Goal: Task Accomplishment & Management: Manage account settings

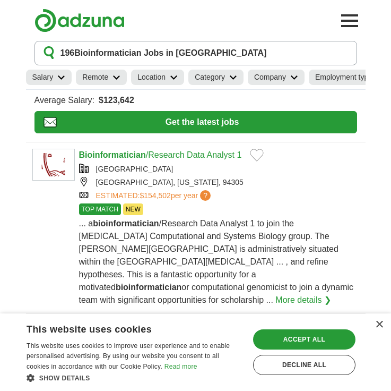
click at [168, 79] on link "Location" at bounding box center [157, 77] width 53 height 15
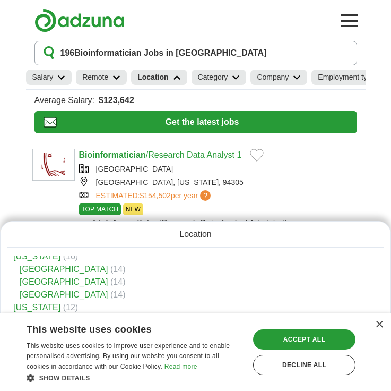
scroll to position [64, 0]
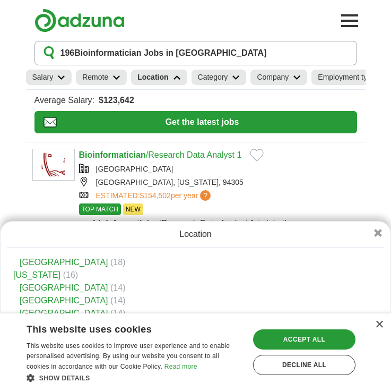
click at [41, 277] on link "[US_STATE]" at bounding box center [36, 274] width 47 height 9
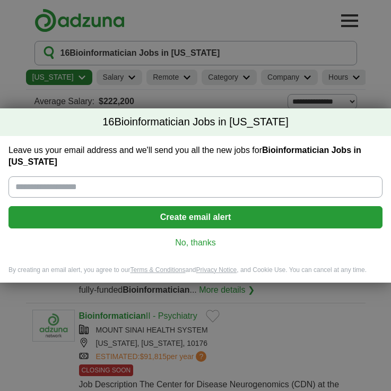
click at [168, 191] on input "Leave us your email address and we'll send you all the new jobs for Bioinformat…" at bounding box center [195, 186] width 374 height 21
type input "**********"
click at [178, 216] on button "Create email alert" at bounding box center [195, 217] width 374 height 22
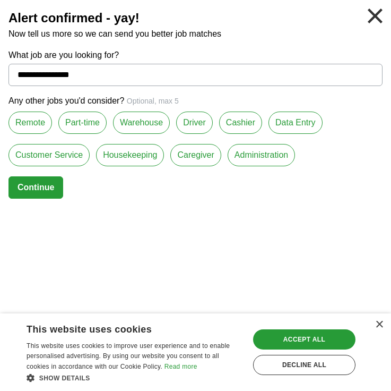
click at [42, 189] on button "Continue" at bounding box center [35, 187] width 55 height 22
select select "*"
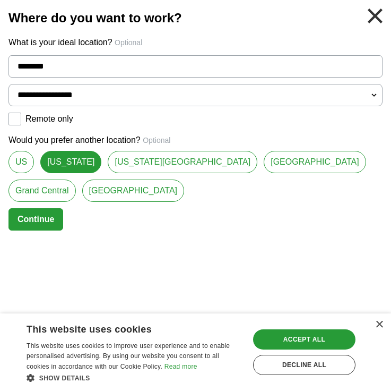
click at [49, 208] on button "Continue" at bounding box center [35, 219] width 55 height 22
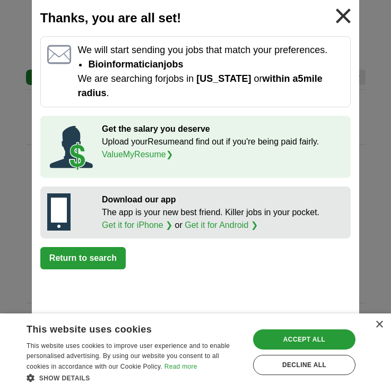
click at [87, 269] on button "Return to search" at bounding box center [82, 258] width 85 height 22
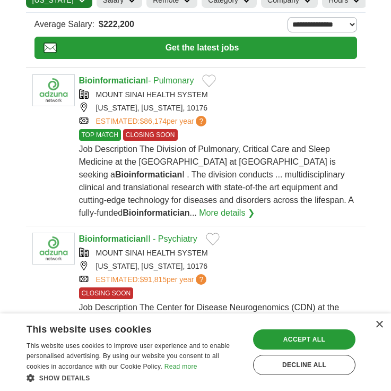
scroll to position [89, 0]
